Goal: Task Accomplishment & Management: Use online tool/utility

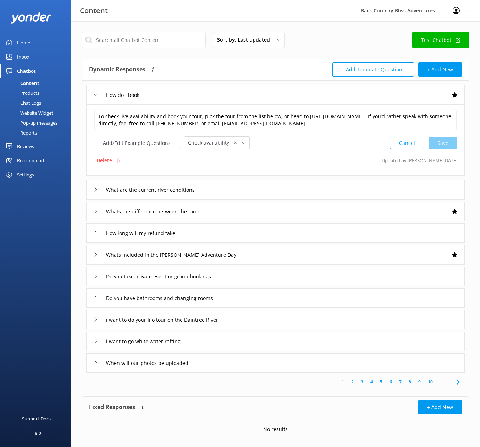
click at [21, 44] on div "Home" at bounding box center [23, 42] width 13 height 14
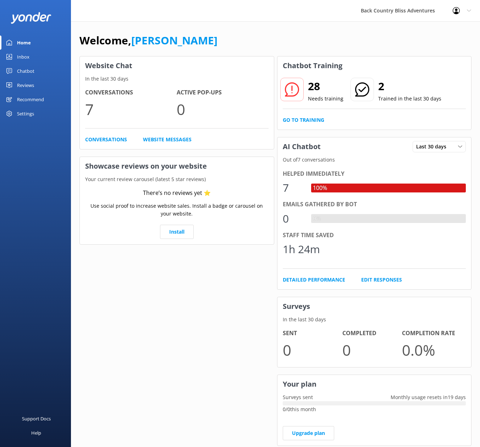
click at [323, 170] on div "Helped immediately" at bounding box center [375, 173] width 184 height 9
drag, startPoint x: 317, startPoint y: 174, endPoint x: 290, endPoint y: 181, distance: 28.1
click at [317, 174] on div "Helped immediately" at bounding box center [375, 173] width 184 height 9
click at [280, 185] on div "Helped immediately 7 100% Emails gathered by bot 0 0% Staff time saved 1h 24m D…" at bounding box center [375, 226] width 194 height 125
click at [296, 190] on div "7" at bounding box center [293, 187] width 21 height 17
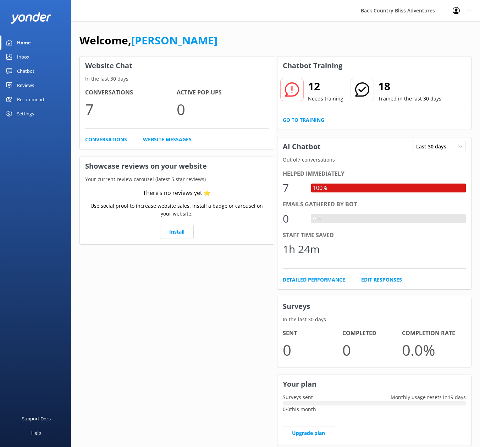
click at [311, 77] on div "12 Needs training 18 Trained in the last 30 days Go to Training" at bounding box center [375, 102] width 194 height 55
click at [289, 89] on icon at bounding box center [292, 89] width 14 height 14
click at [307, 118] on link "Go to Training" at bounding box center [304, 120] width 42 height 8
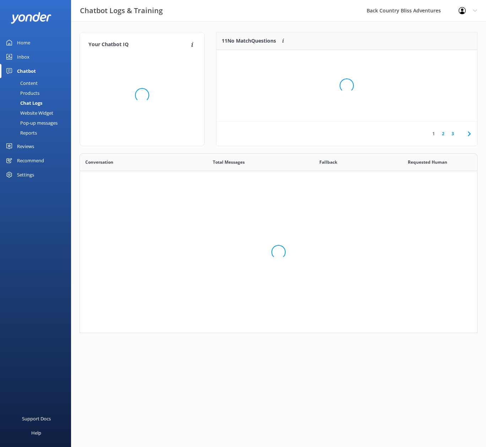
scroll to position [174, 392]
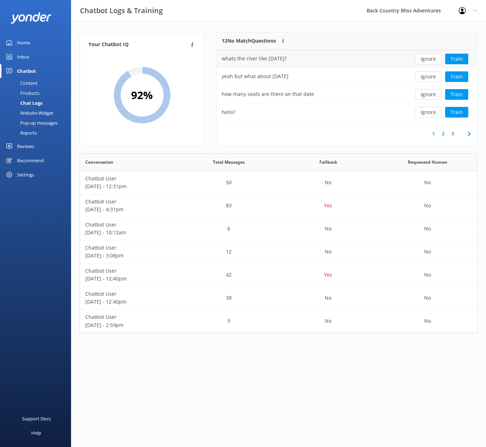
click at [273, 62] on div "whats the river like [DATE]?" at bounding box center [254, 59] width 65 height 8
click at [455, 56] on button "Train" at bounding box center [456, 59] width 23 height 11
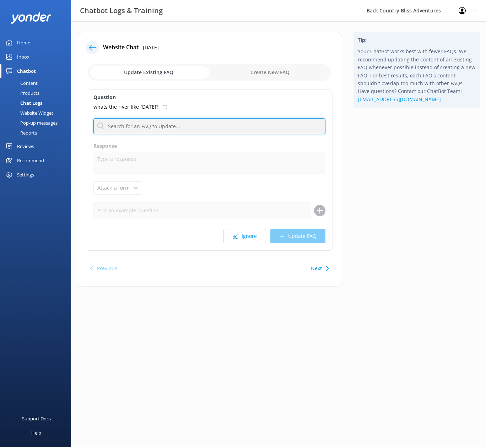
click at [144, 122] on input "text" at bounding box center [209, 126] width 232 height 16
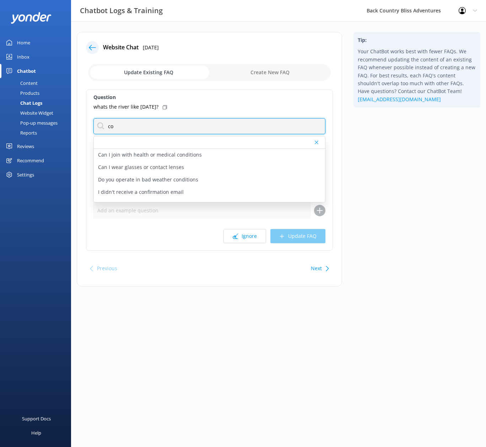
type input "c"
type input "r"
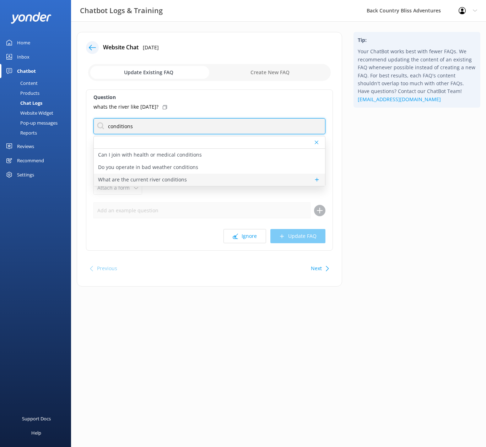
type input "conditions"
click at [142, 180] on p "What are the current river conditions" at bounding box center [142, 180] width 89 height 8
type textarea "You can check the latest river updates for the River Drift Experience at [URL][…"
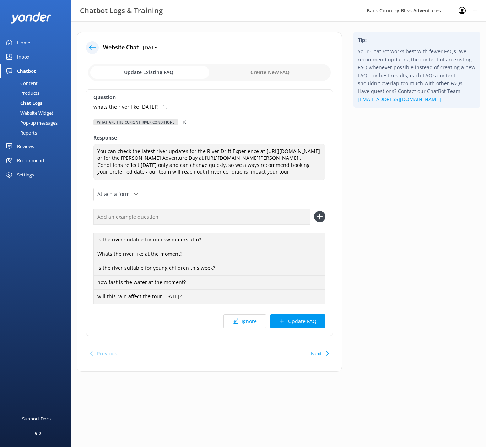
click at [167, 106] on icon at bounding box center [165, 107] width 4 height 4
click at [152, 225] on input "text" at bounding box center [201, 217] width 217 height 16
paste input "whats the river like [DATE]?"
type input "whats the river like [DATE]?"
click at [322, 220] on use at bounding box center [319, 217] width 6 height 6
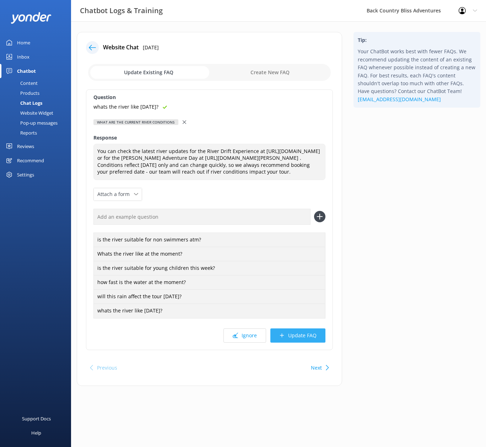
click at [306, 343] on button "Update FAQ" at bounding box center [297, 335] width 55 height 14
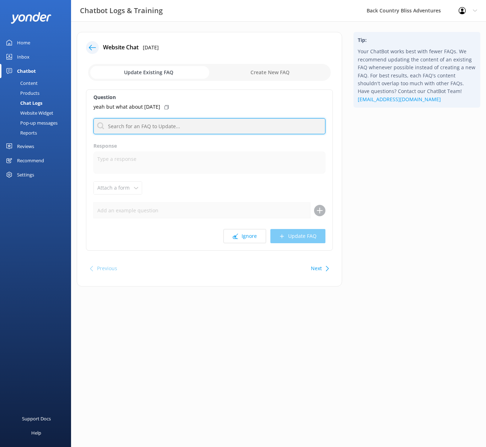
click at [179, 130] on input "text" at bounding box center [209, 126] width 232 height 16
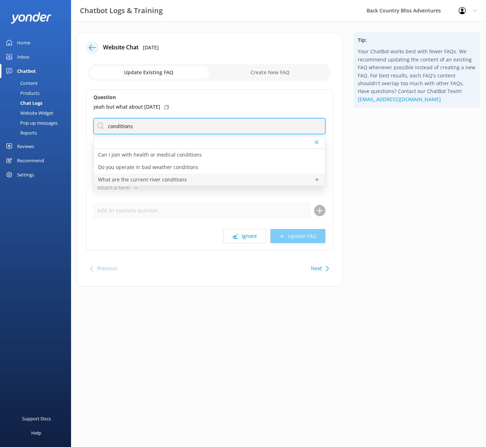
type input "conditions"
click at [172, 179] on p "What are the current river conditions" at bounding box center [142, 180] width 89 height 8
type textarea "You can check the latest river updates for the River Drift Experience at [URL][…"
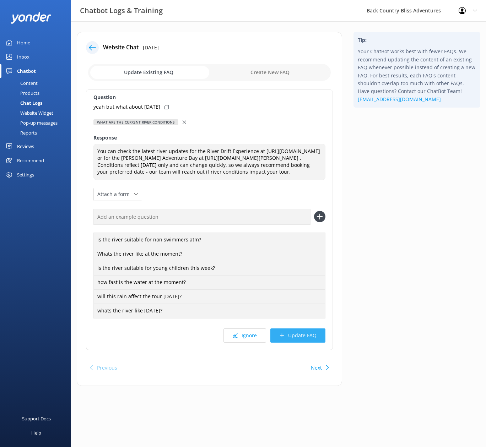
click at [307, 343] on button "Update FAQ" at bounding box center [297, 335] width 55 height 14
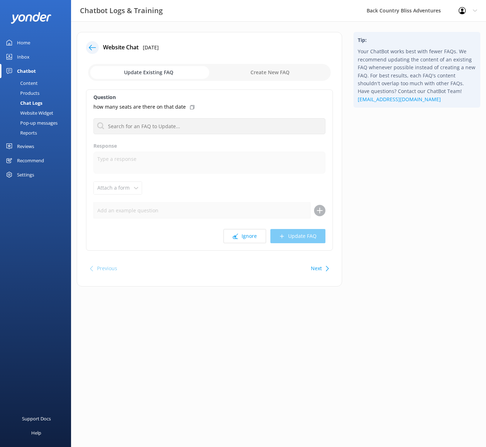
click at [415, 169] on div "Tip: Your ChatBot works best with fewer FAQs. We recommend updating the content…" at bounding box center [417, 163] width 138 height 262
click at [154, 108] on p "how many seats are there on that date" at bounding box center [139, 107] width 92 height 8
click at [175, 125] on input "text" at bounding box center [209, 126] width 232 height 16
click at [29, 70] on div "Chatbot" at bounding box center [26, 71] width 19 height 14
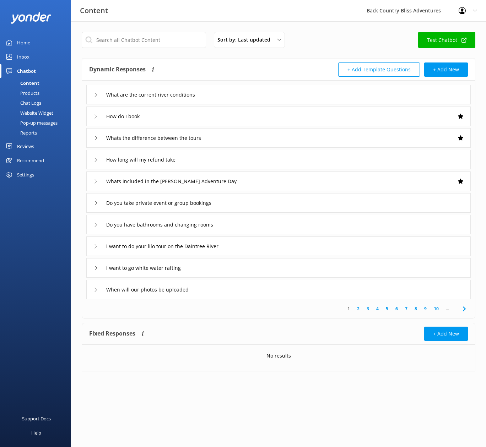
click at [436, 42] on link "Test Chatbot" at bounding box center [446, 40] width 57 height 16
click at [177, 18] on div "Content Back Country Bliss Adventures Profile Settings Logout" at bounding box center [243, 10] width 486 height 21
